Goal: Task Accomplishment & Management: Use online tool/utility

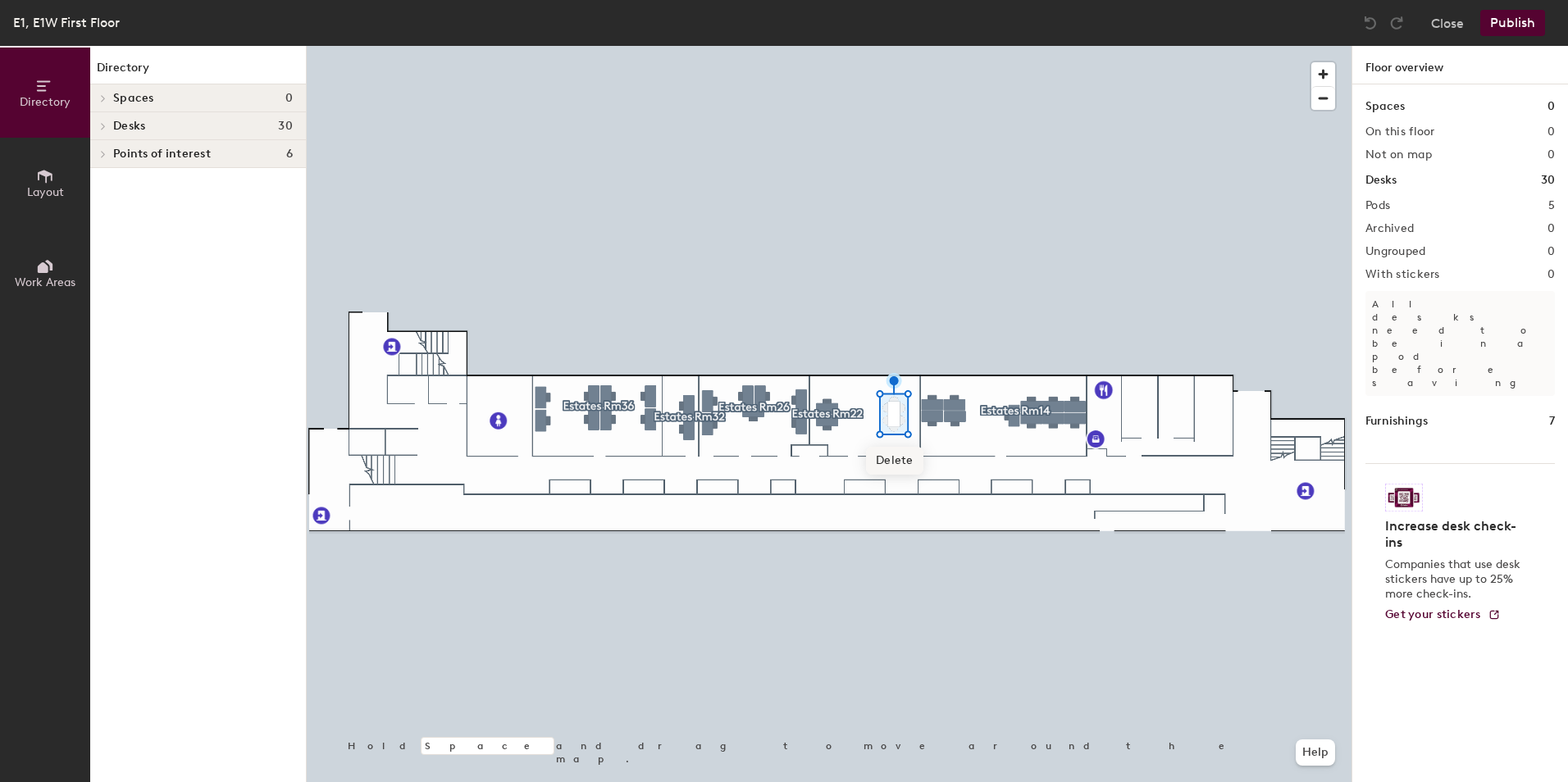
click at [902, 457] on span "Delete" at bounding box center [895, 460] width 57 height 28
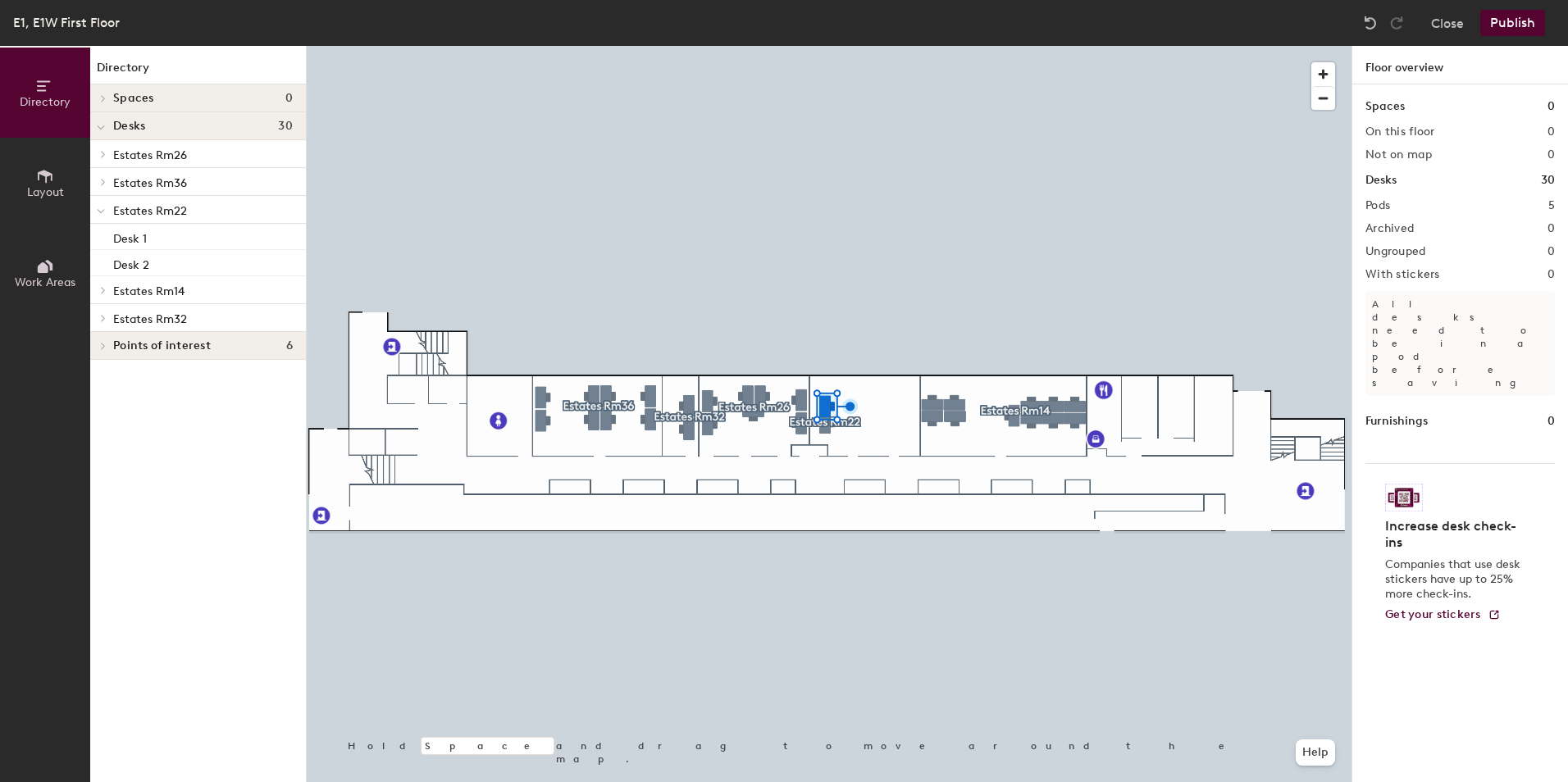
click at [828, 46] on div at bounding box center [829, 46] width 1045 height 0
click at [42, 175] on icon at bounding box center [45, 176] width 15 height 13
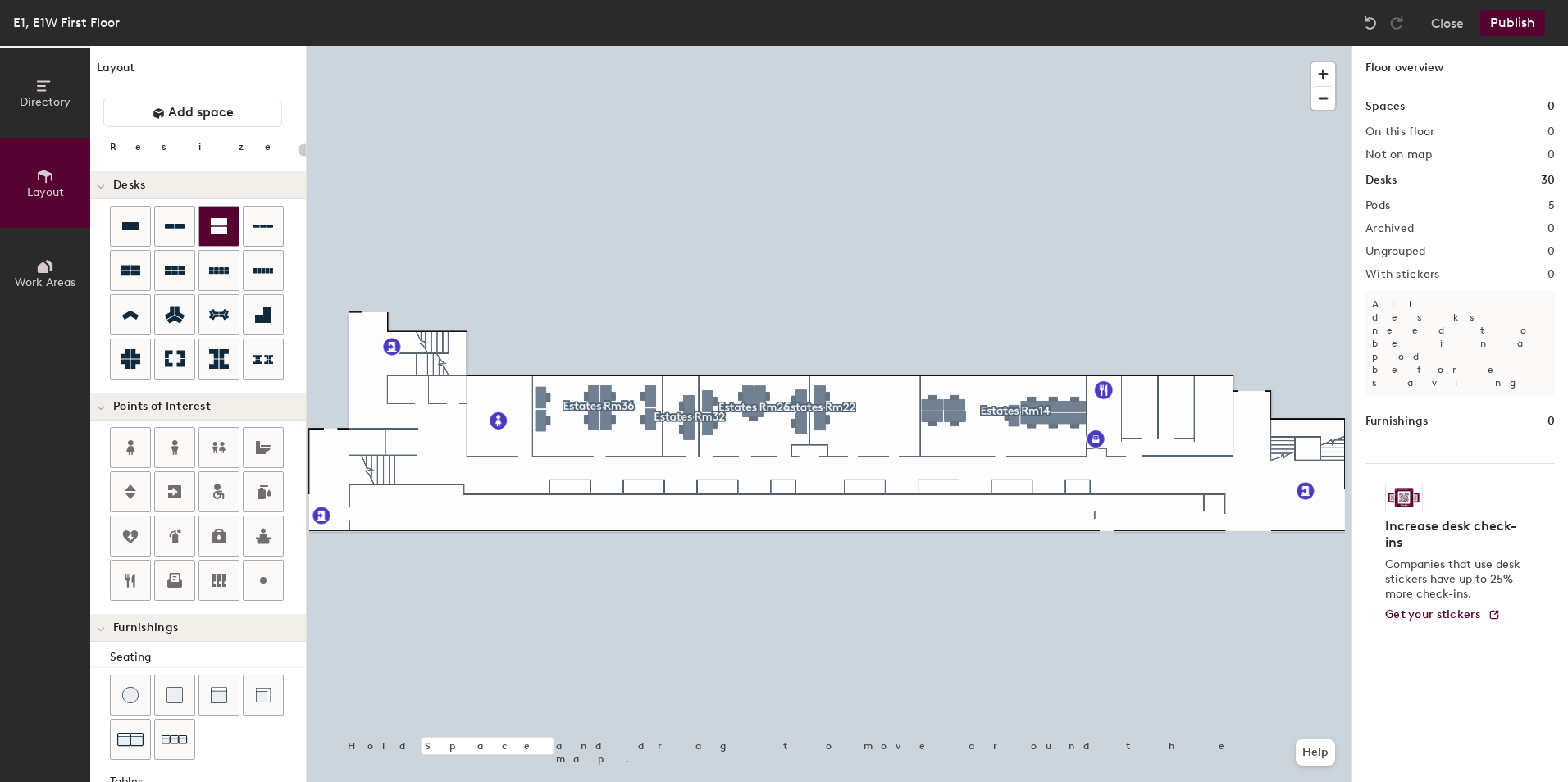
click at [208, 230] on div at bounding box center [219, 226] width 39 height 39
click at [172, 230] on icon at bounding box center [175, 226] width 20 height 20
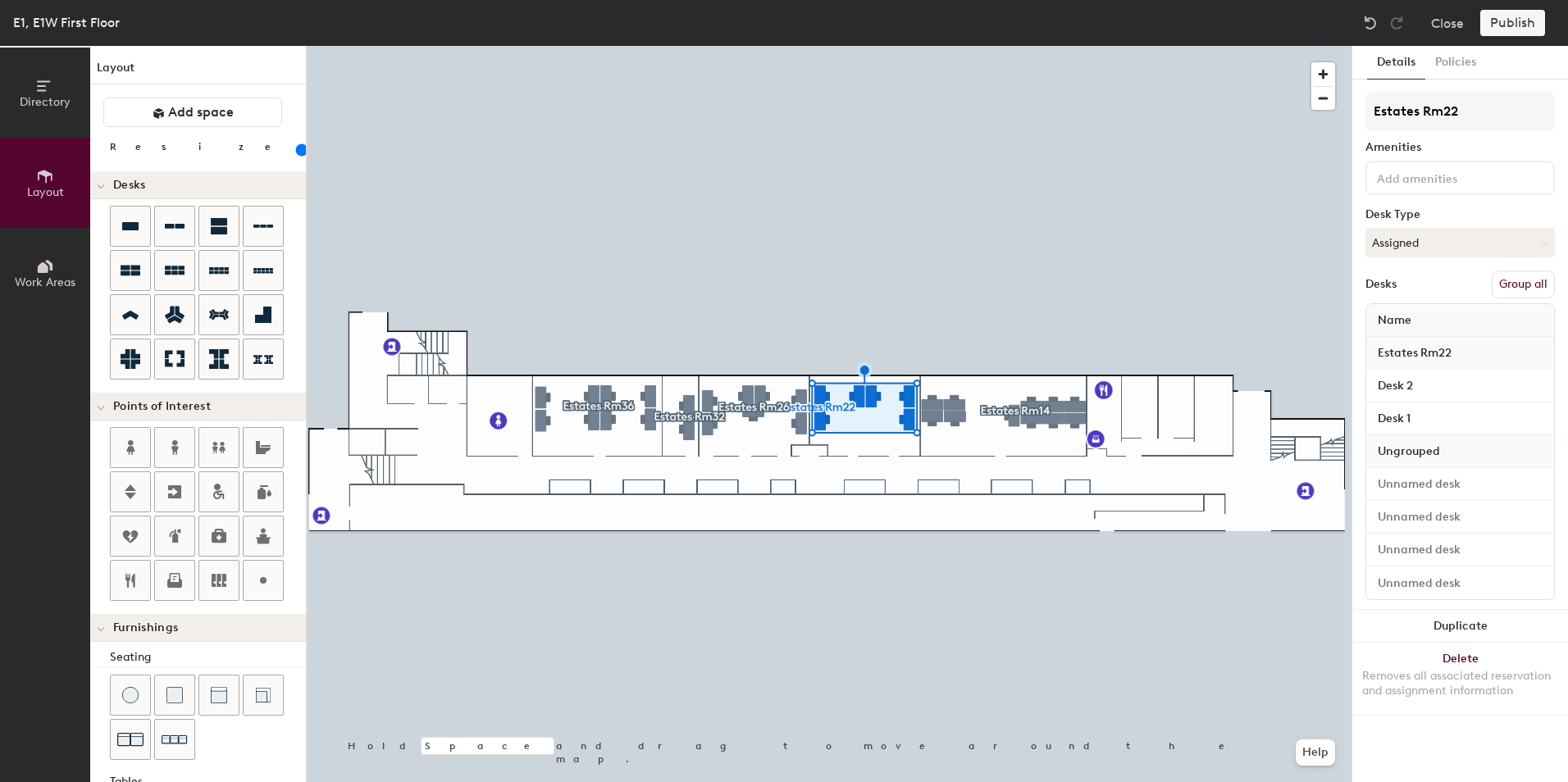
click at [1510, 289] on button "Group all" at bounding box center [1523, 285] width 63 height 28
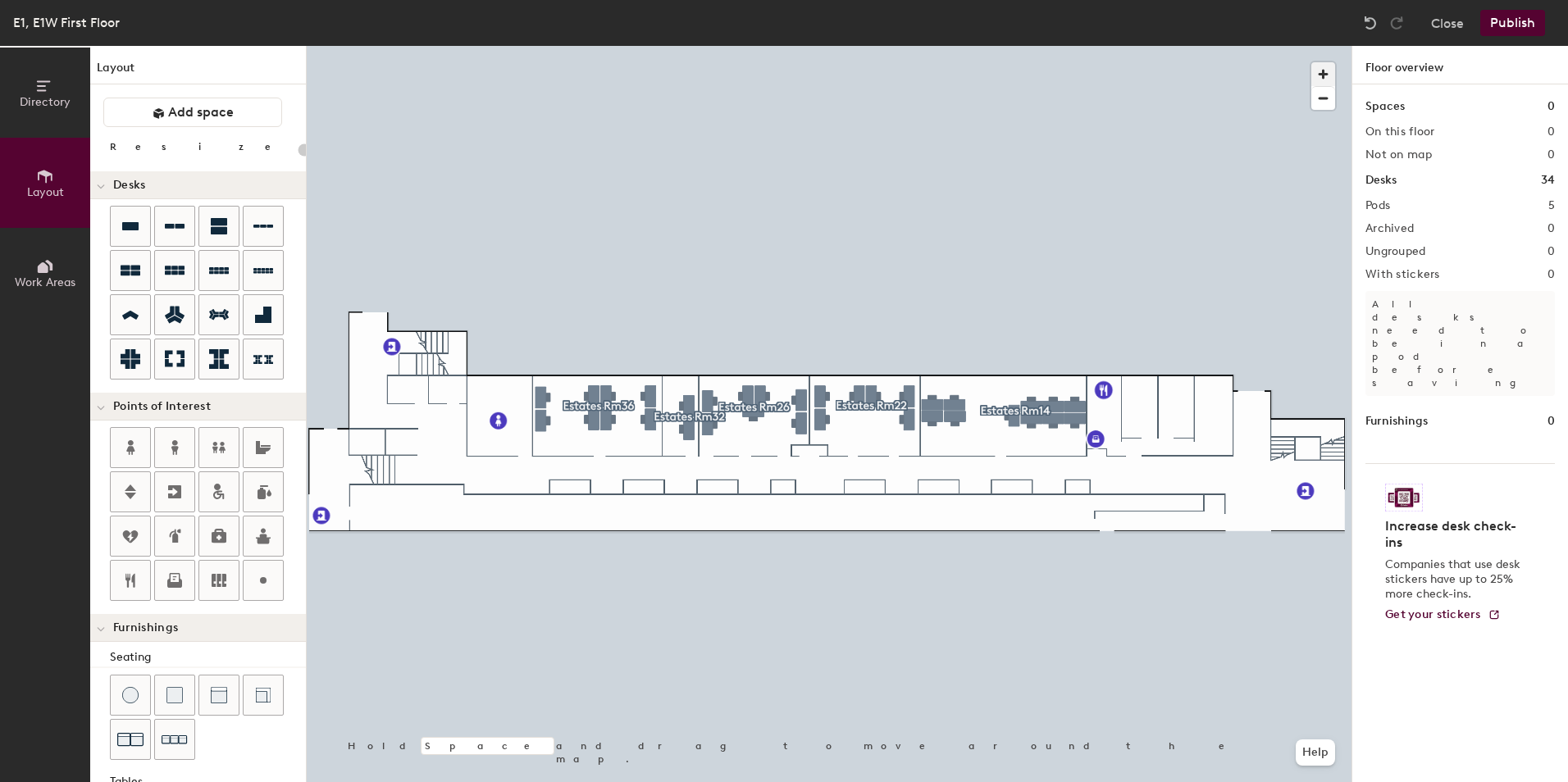
click at [1323, 78] on span "button" at bounding box center [1323, 74] width 24 height 24
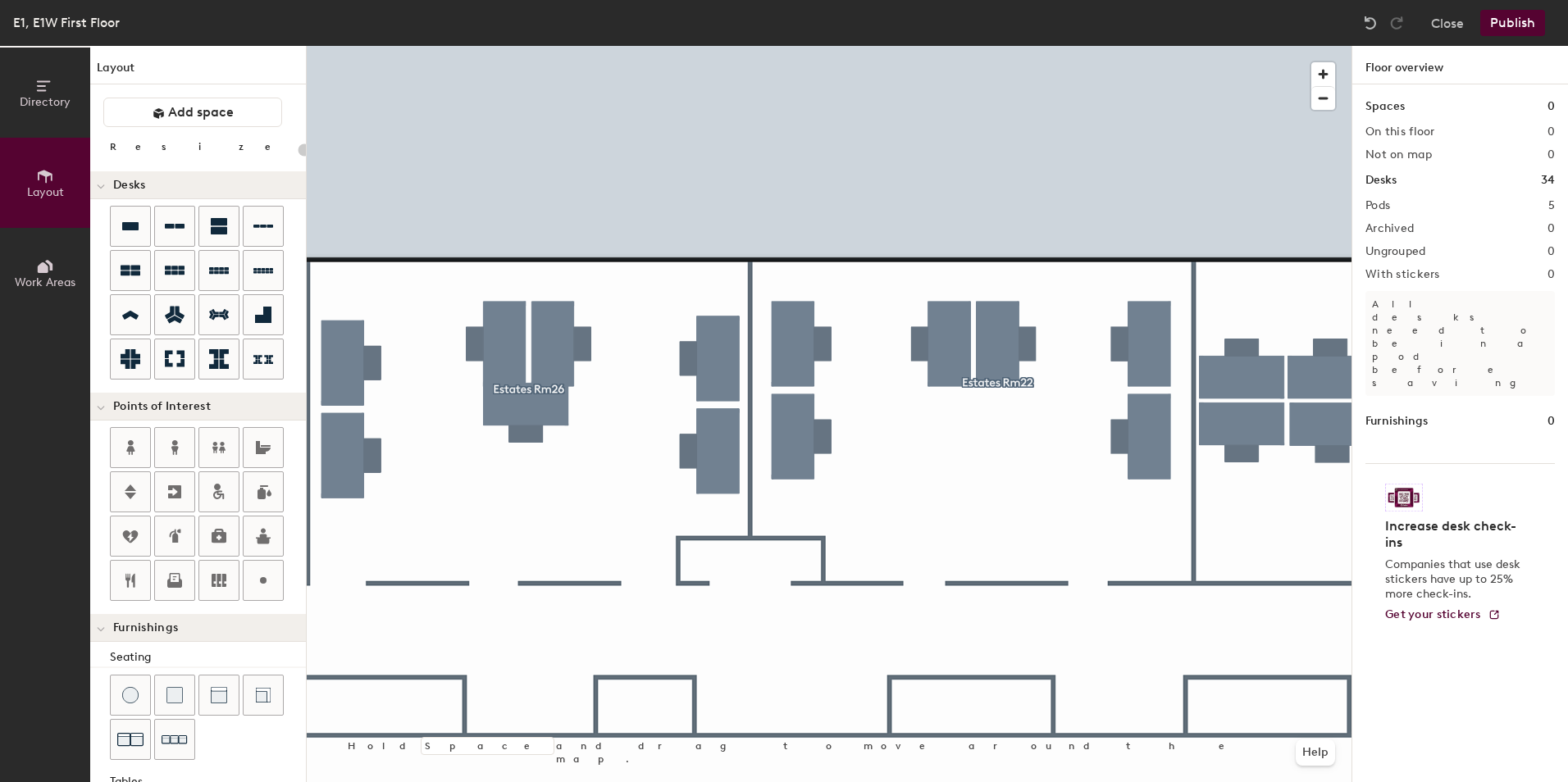
click at [1424, 30] on div "Close Publish" at bounding box center [1456, 23] width 198 height 26
click at [1435, 18] on button "Close" at bounding box center [1447, 23] width 33 height 26
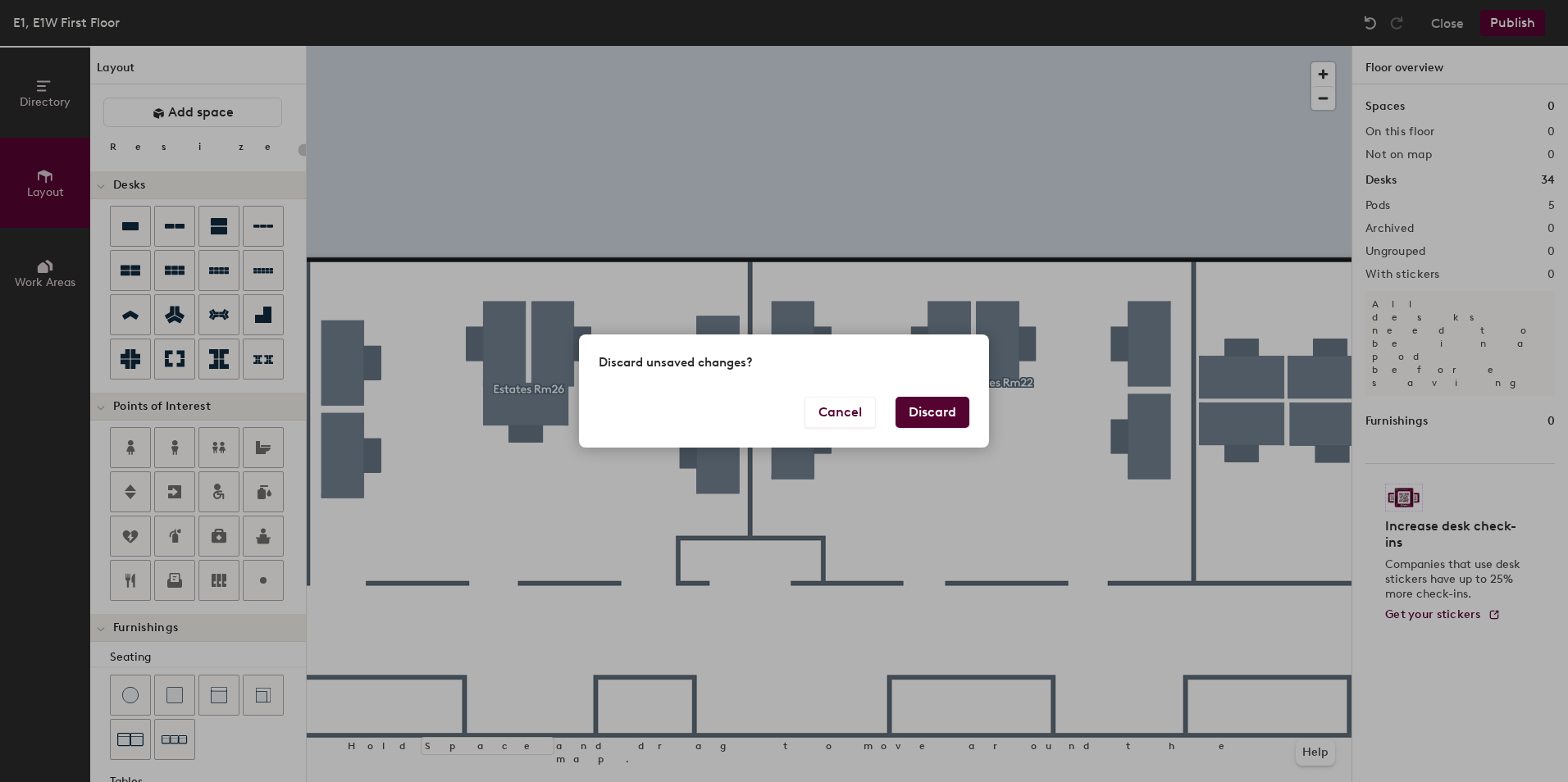
click at [947, 399] on button "Discard" at bounding box center [933, 413] width 74 height 31
type input "20"
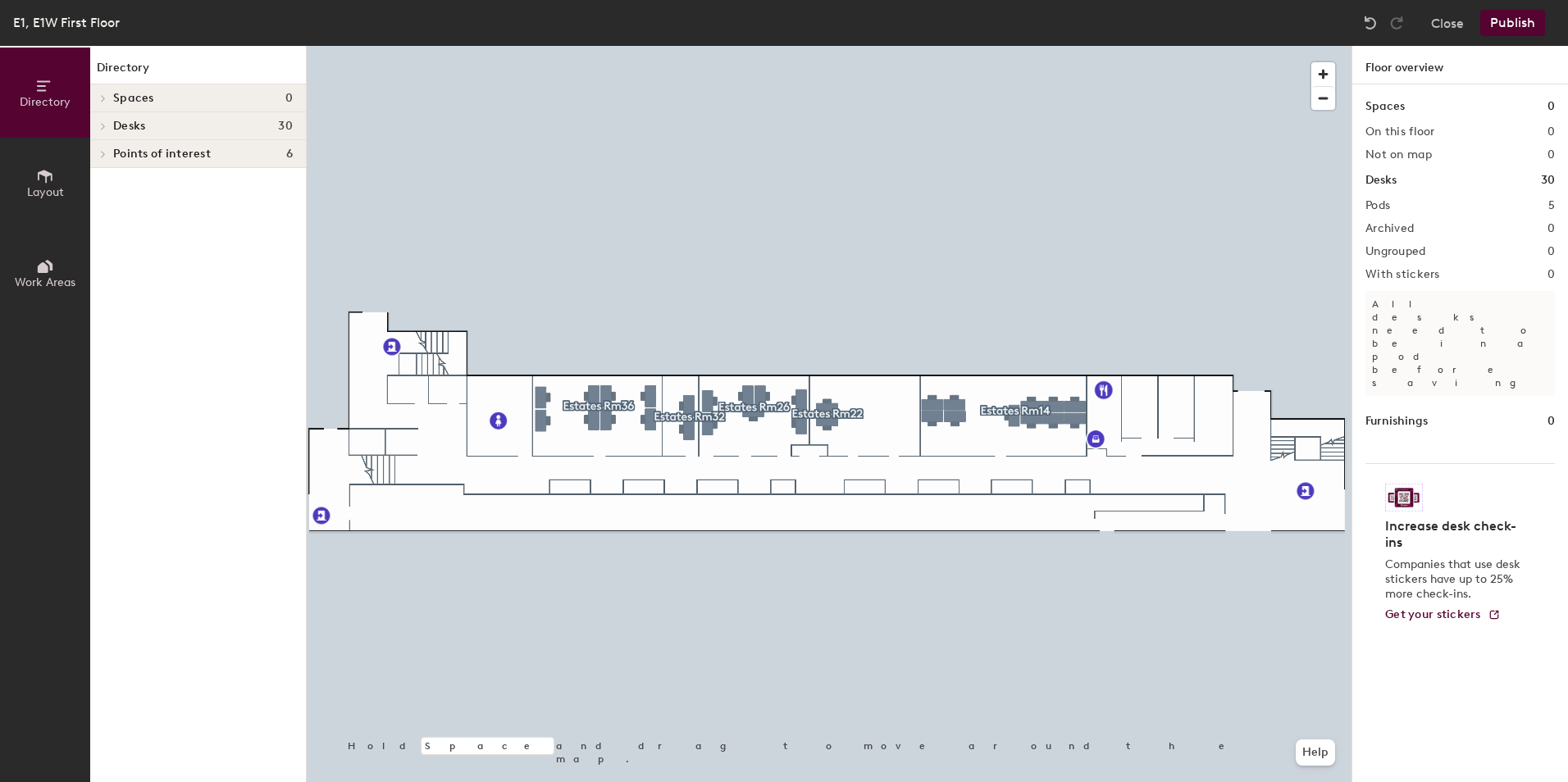
click at [70, 208] on button "Layout" at bounding box center [45, 183] width 90 height 90
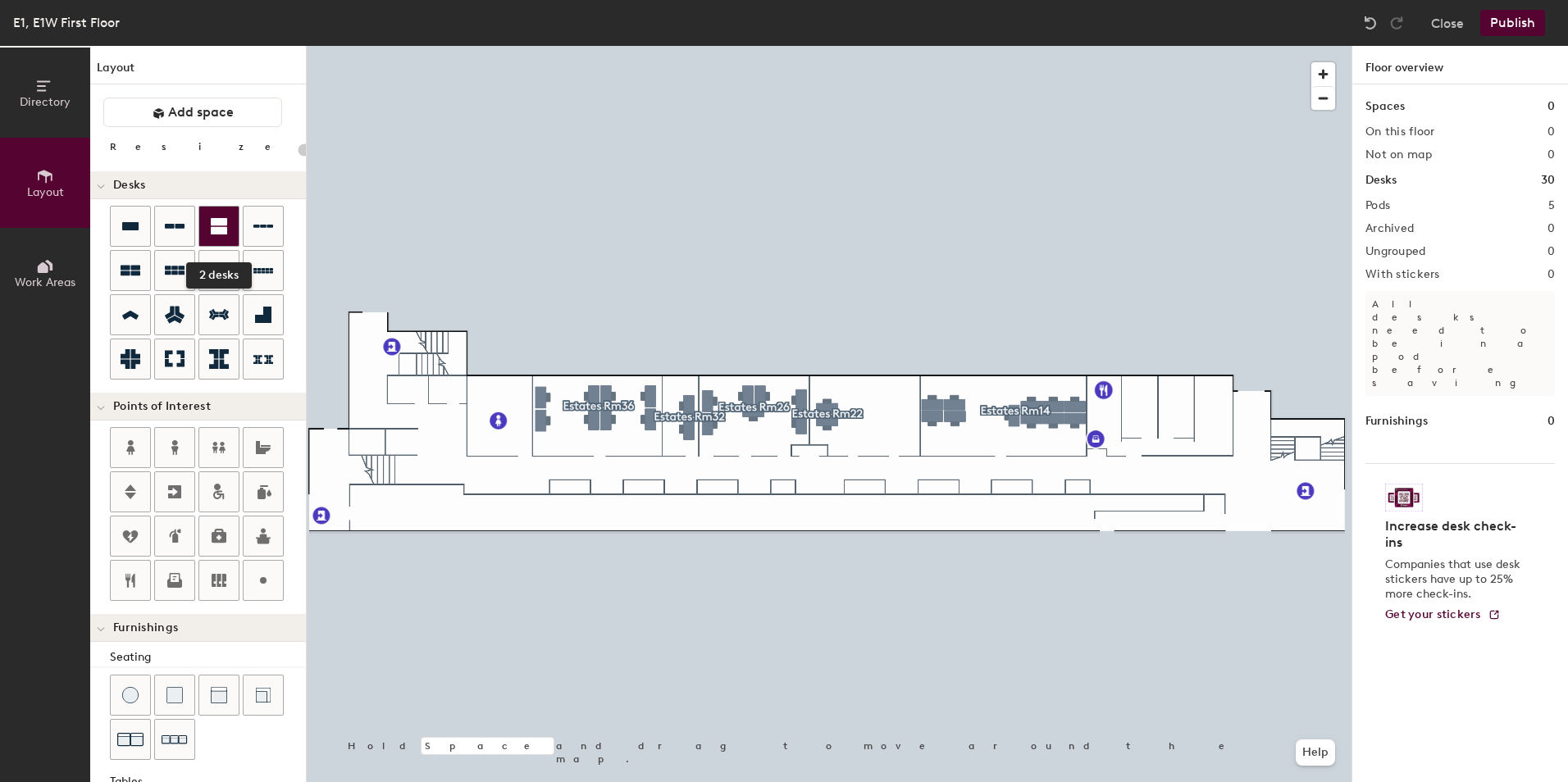
click at [215, 234] on icon at bounding box center [219, 226] width 16 height 16
click at [204, 232] on div at bounding box center [219, 226] width 39 height 39
click at [1319, 74] on span "button" at bounding box center [1323, 74] width 24 height 24
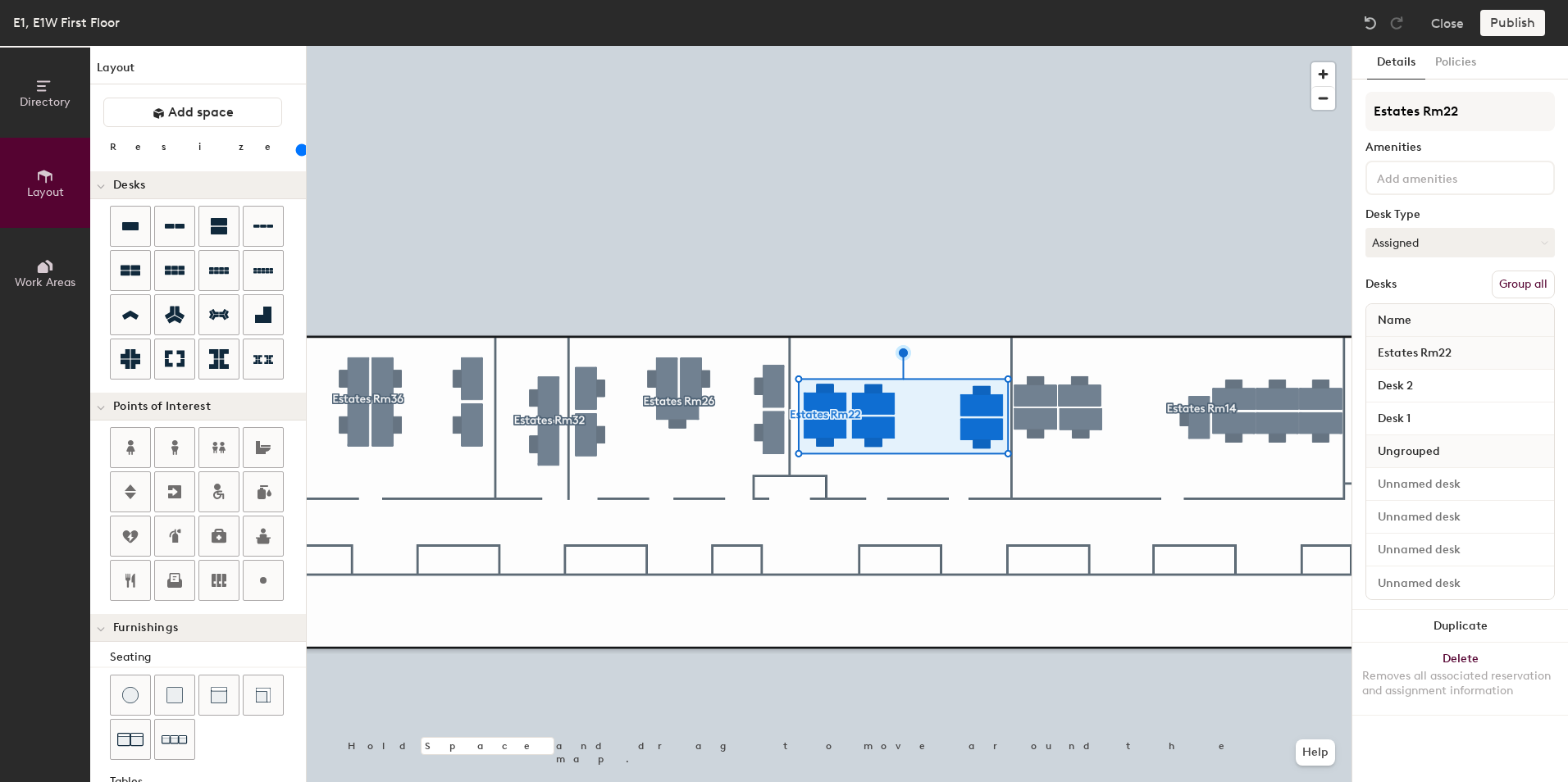
click at [1528, 282] on button "Group all" at bounding box center [1523, 285] width 63 height 28
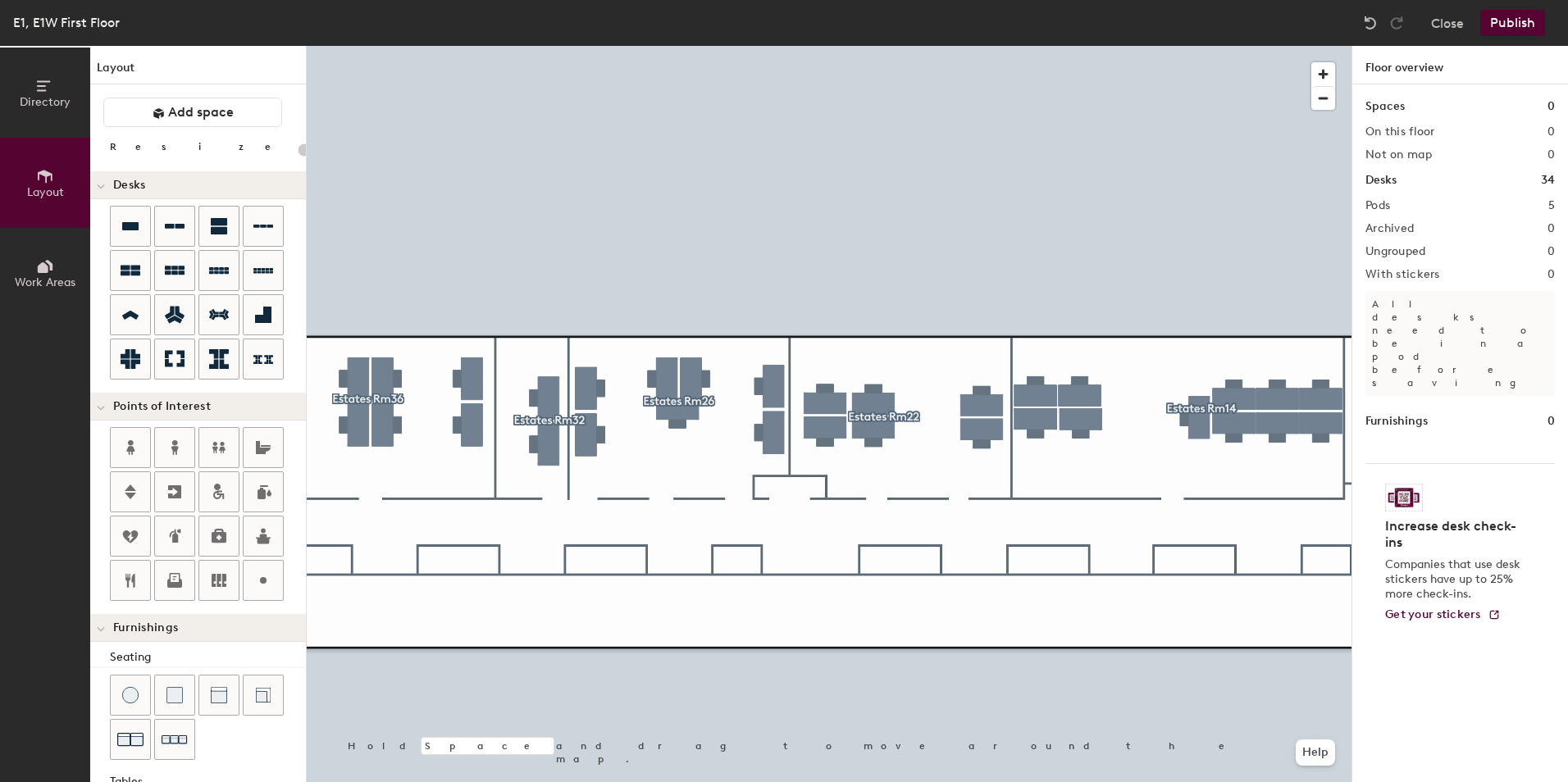
type input "20"
click at [1314, 77] on span "button" at bounding box center [1323, 74] width 24 height 24
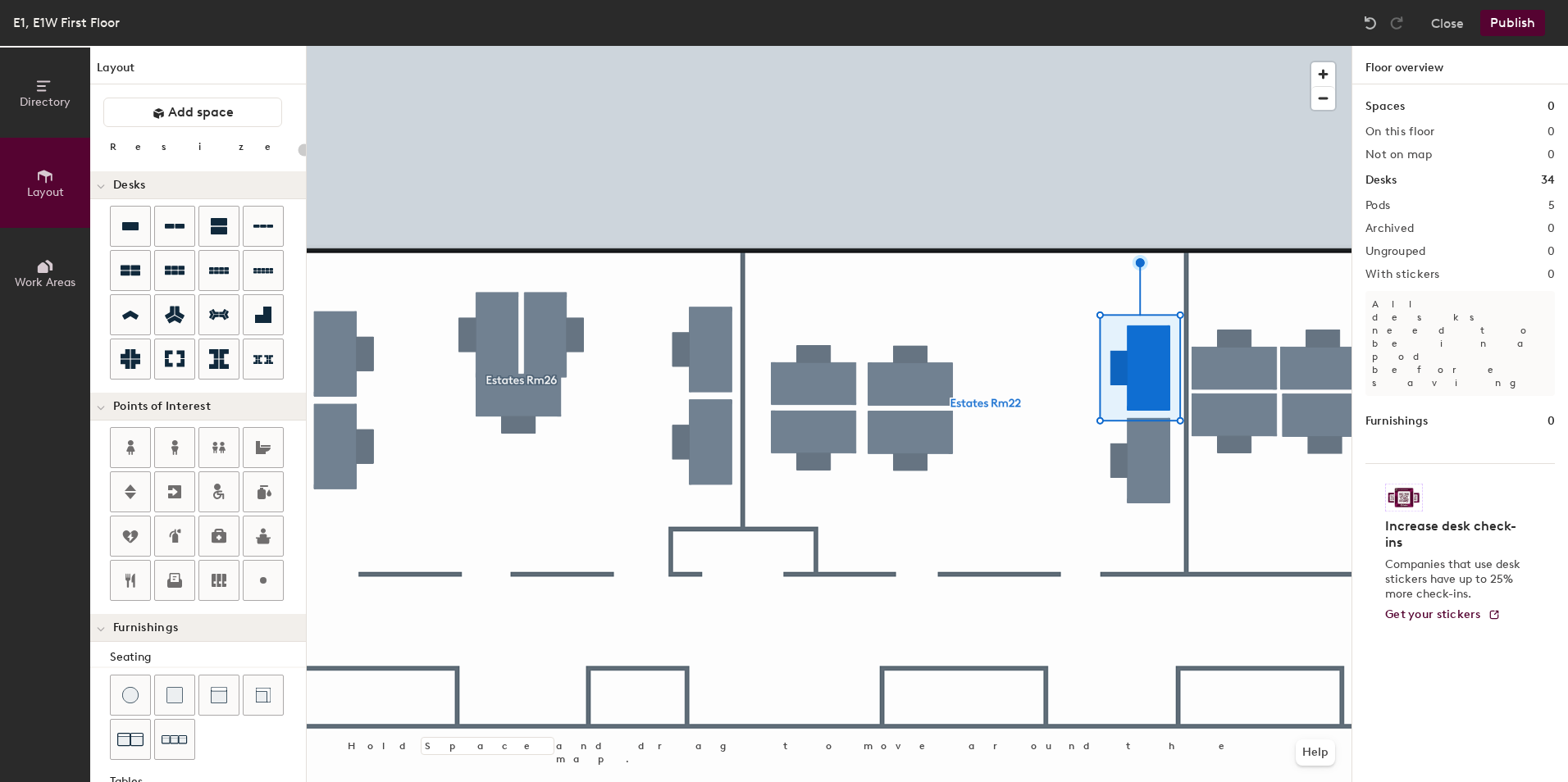
type input "20"
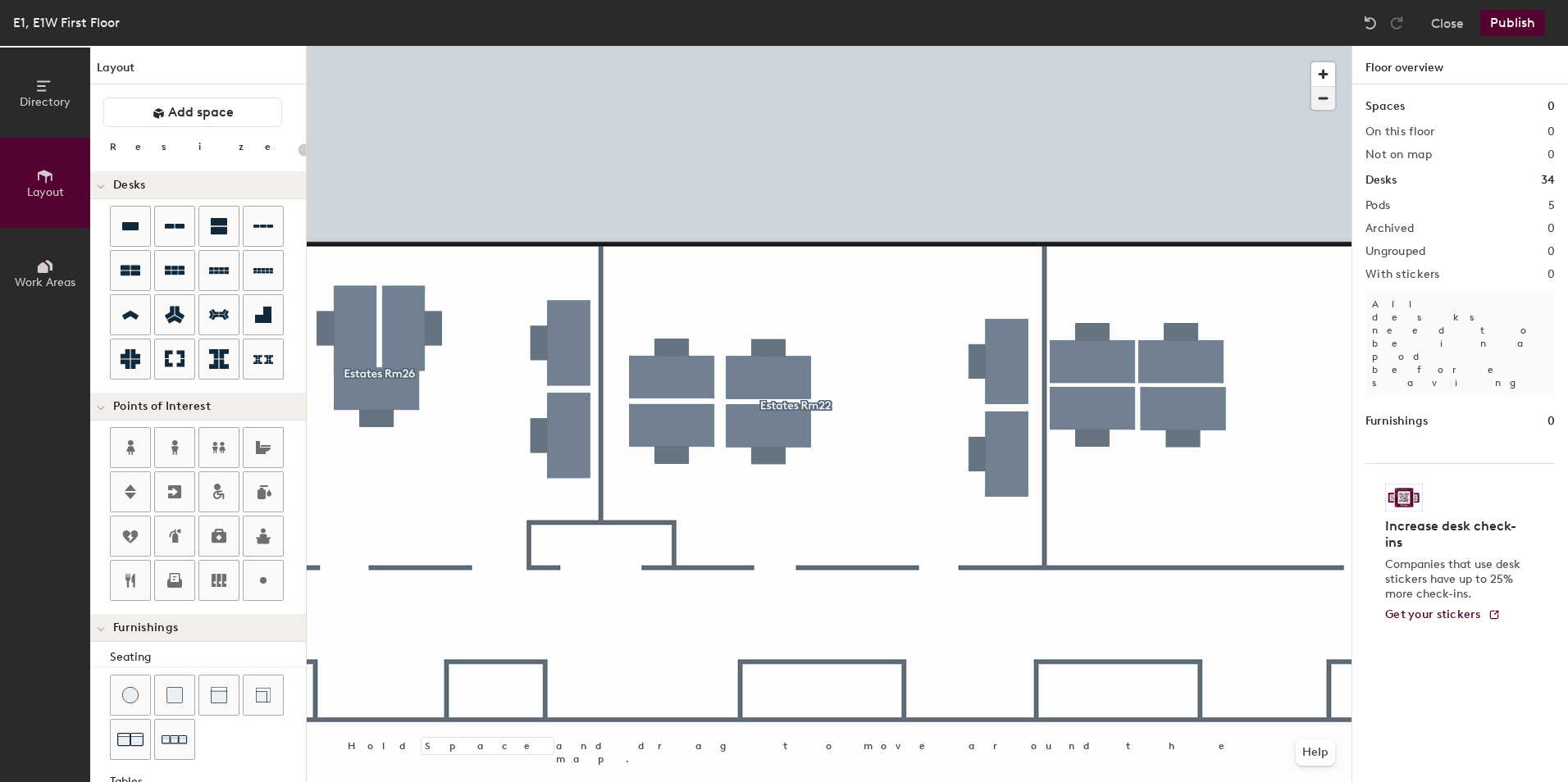
click at [1315, 94] on span "button" at bounding box center [1323, 98] width 24 height 23
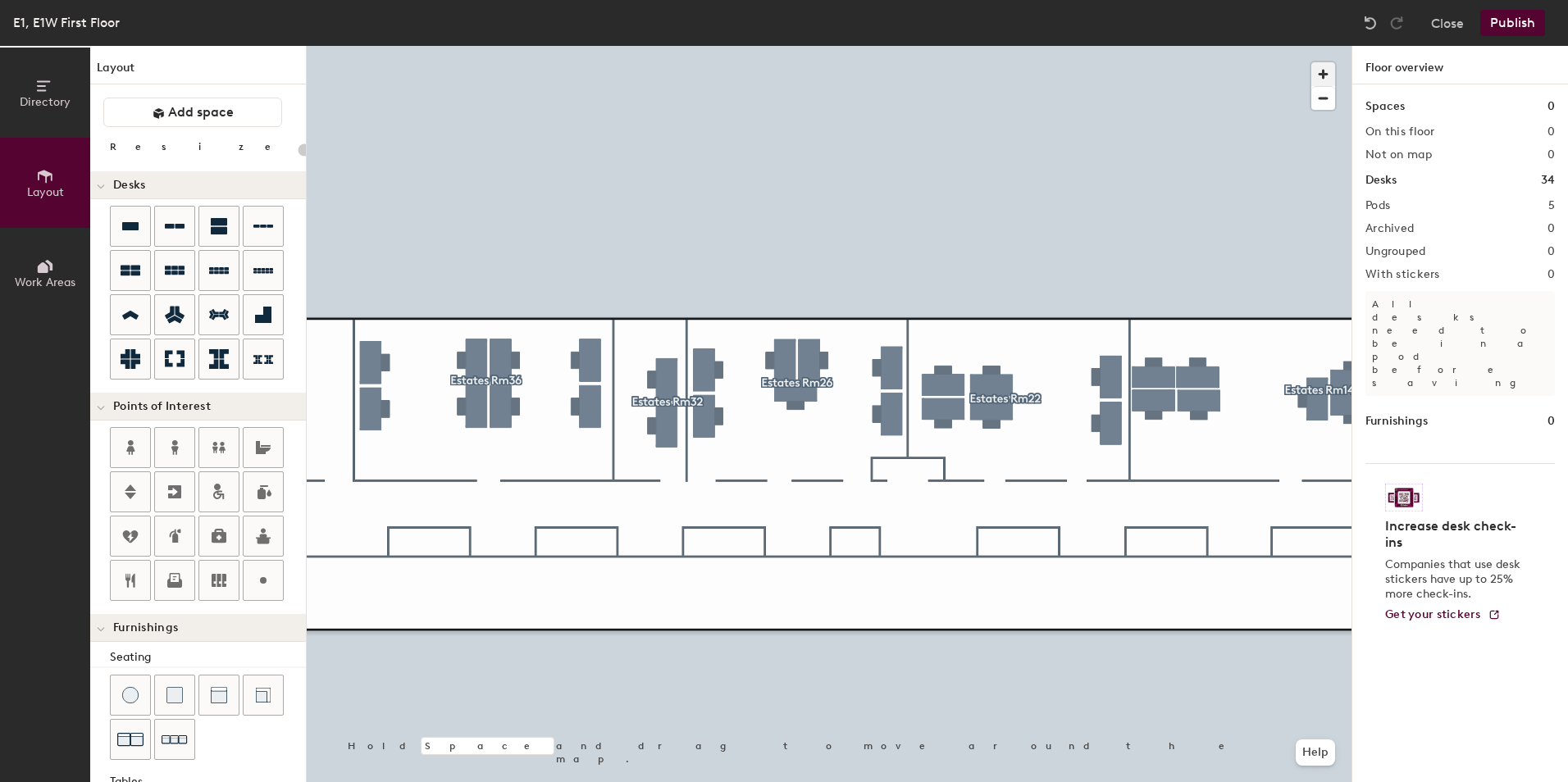
click at [1318, 71] on span "button" at bounding box center [1323, 74] width 24 height 24
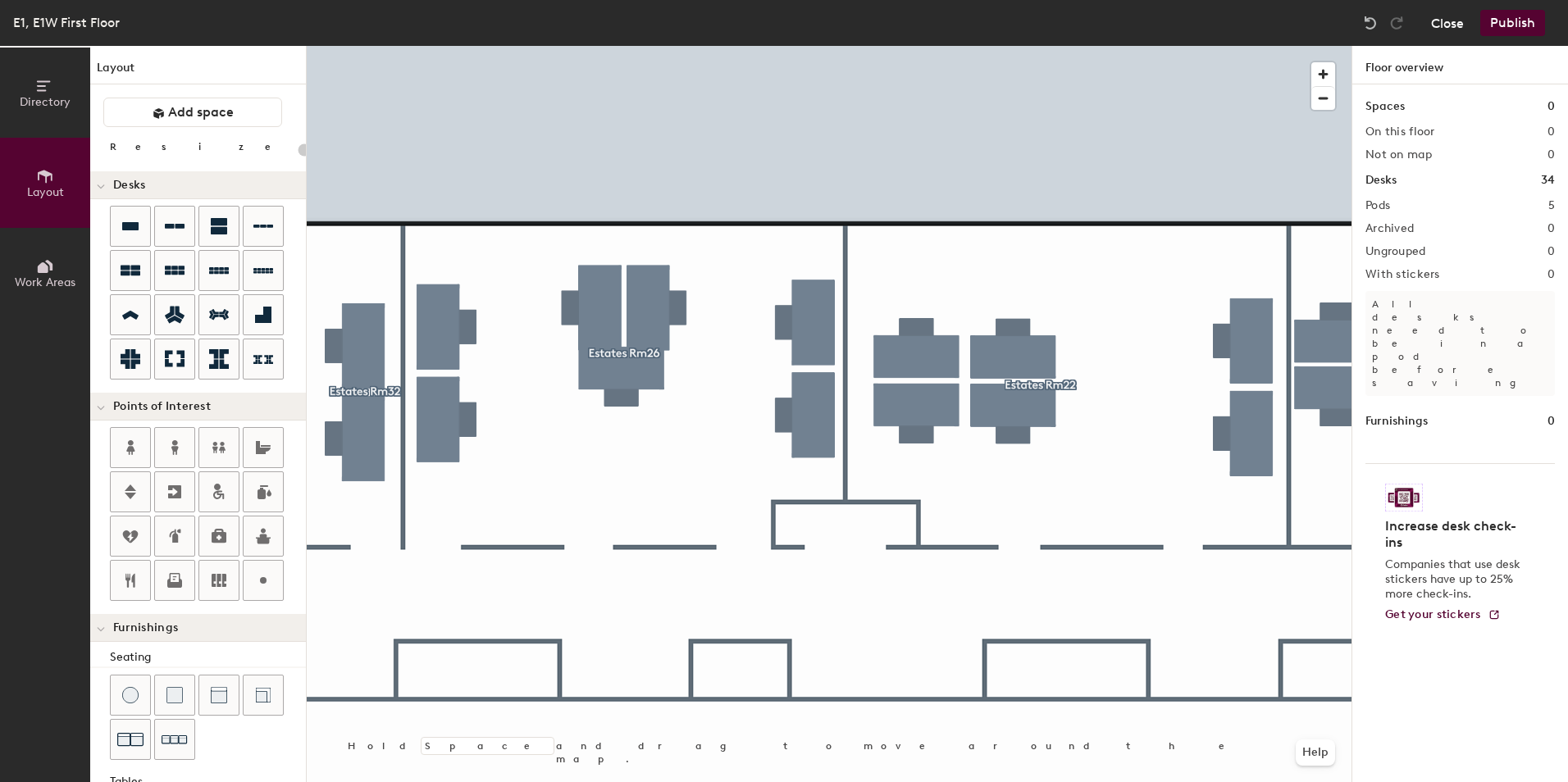
click at [1436, 23] on button "Close" at bounding box center [1447, 23] width 33 height 26
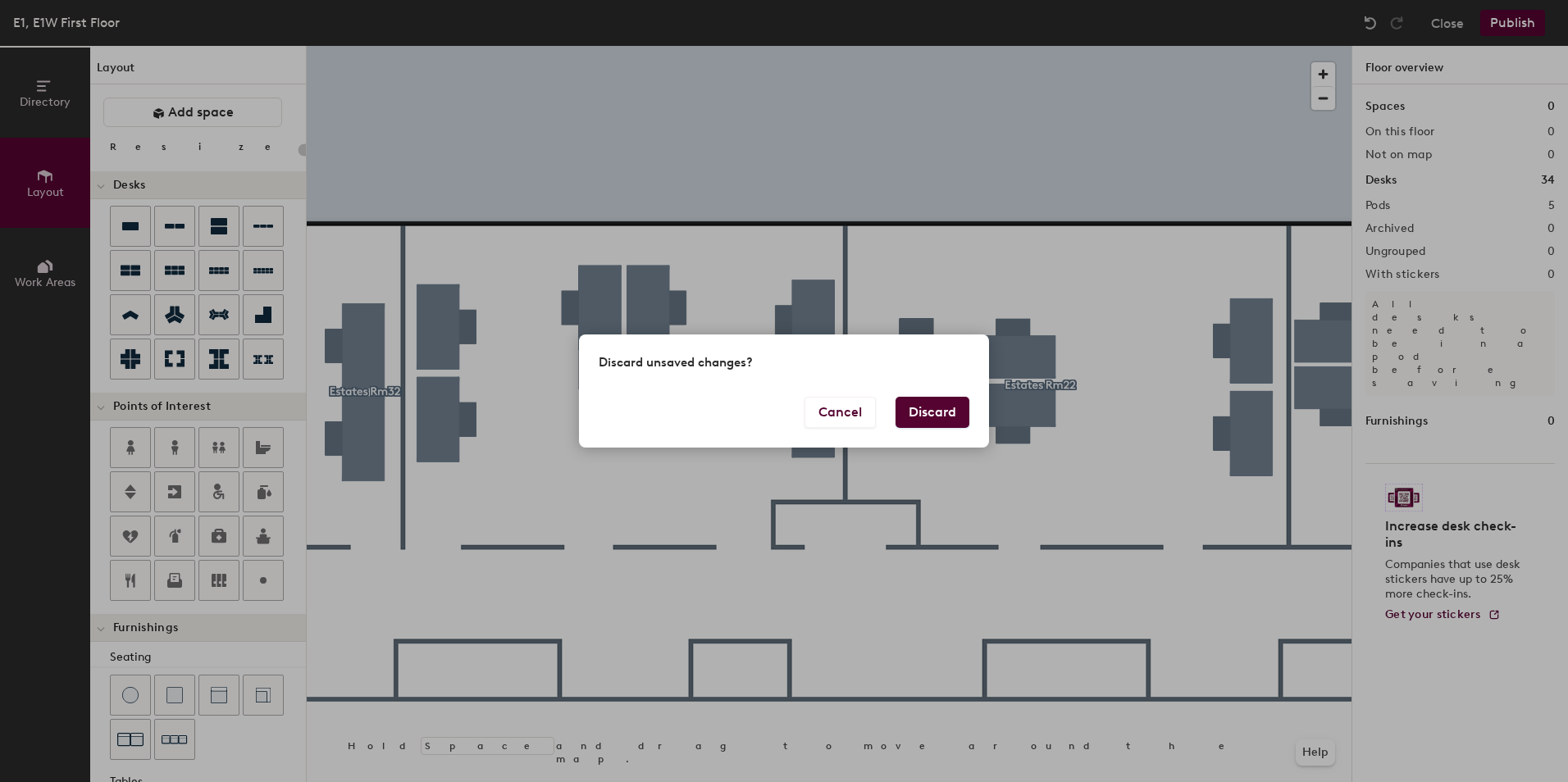
click at [926, 405] on button "Discard" at bounding box center [933, 413] width 74 height 31
type input "20"
